Goal: Navigation & Orientation: Find specific page/section

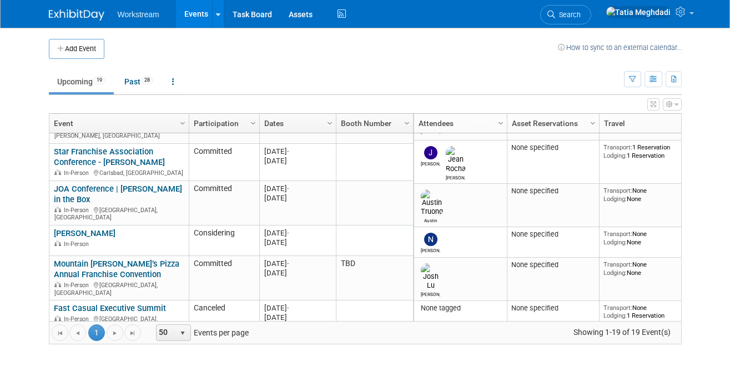
scroll to position [153, 0]
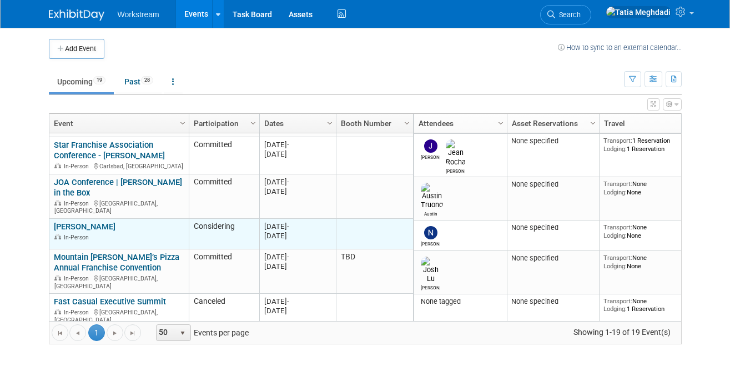
click at [115, 221] on link "[PERSON_NAME]" at bounding box center [85, 226] width 62 height 10
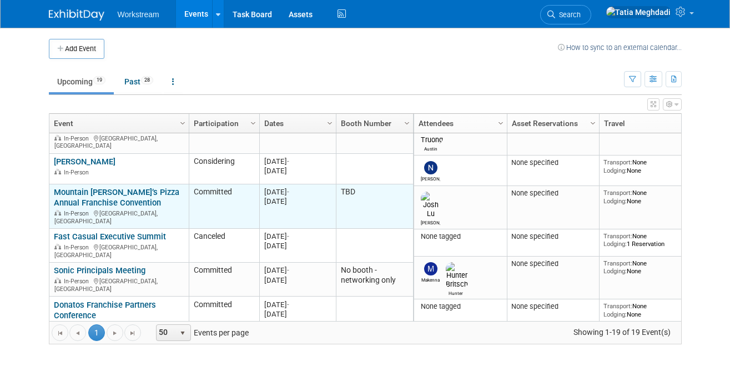
scroll to position [235, 0]
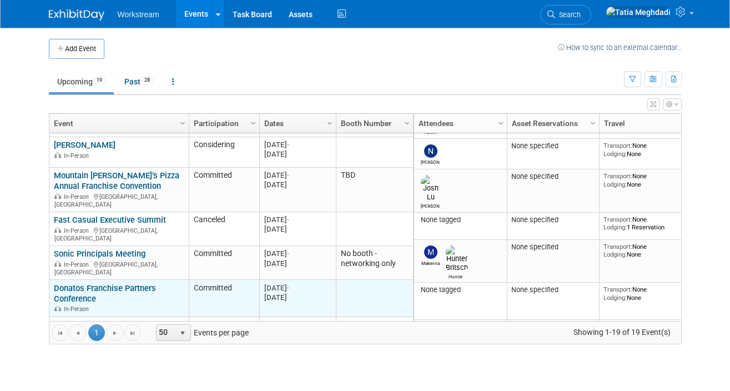
click at [114, 283] on link "Donatos Franchise Partners Conference" at bounding box center [105, 293] width 102 height 21
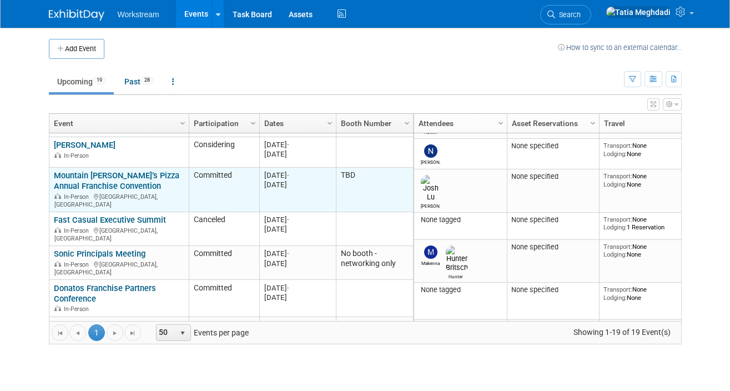
scroll to position [0, 0]
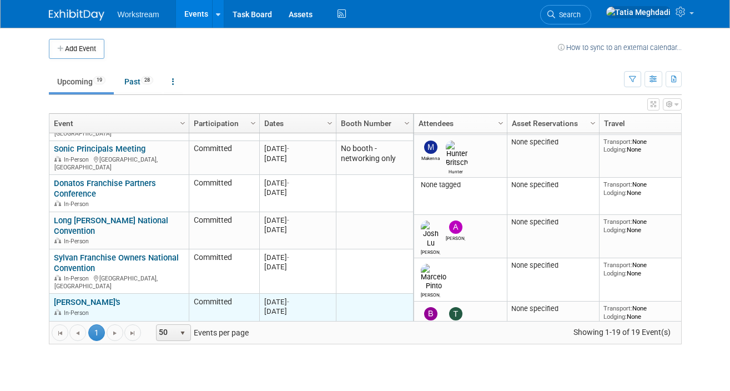
click at [70, 297] on link "[PERSON_NAME]'s" at bounding box center [87, 302] width 67 height 10
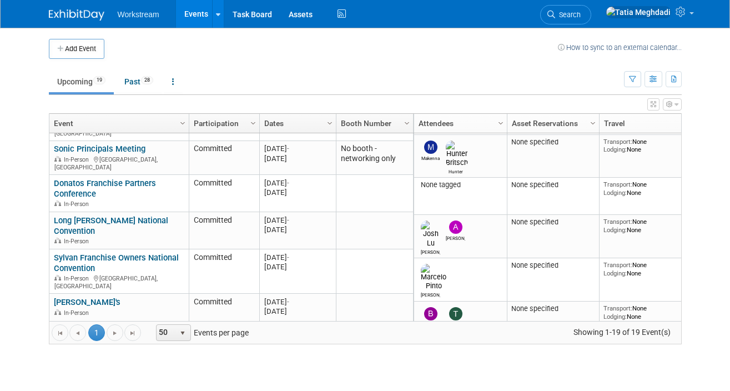
click at [77, 327] on link "Bojangles" at bounding box center [72, 332] width 36 height 10
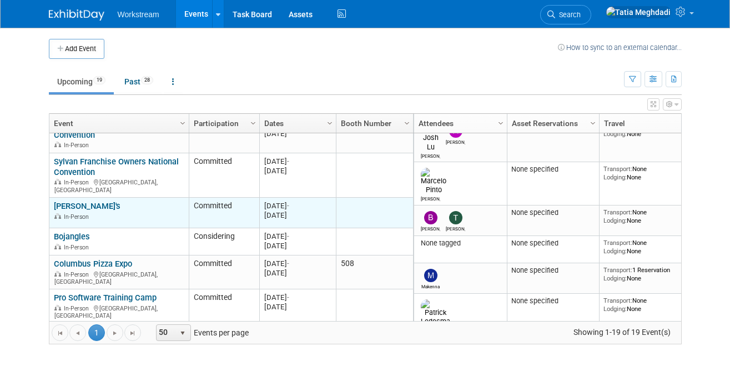
click at [63, 201] on link "[PERSON_NAME]'s" at bounding box center [87, 206] width 67 height 10
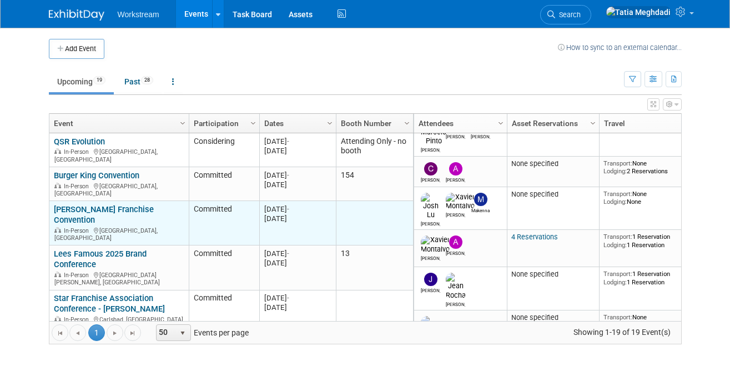
scroll to position [40, 0]
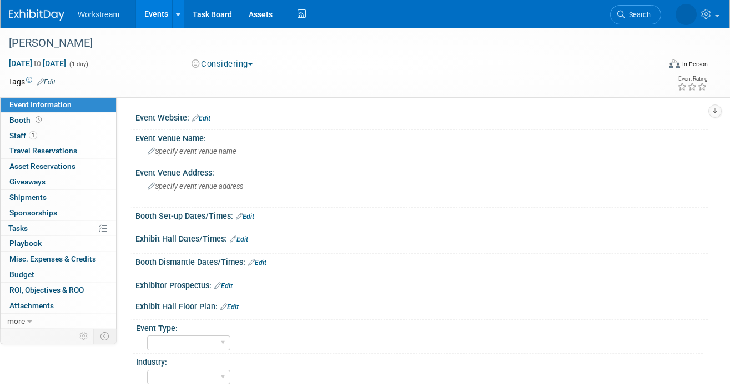
select select "[PERSON_NAME]"
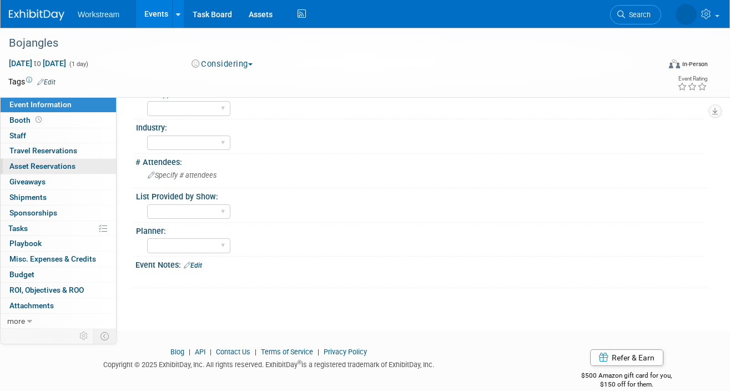
scroll to position [251, 0]
